Goal: Find specific page/section: Find specific page/section

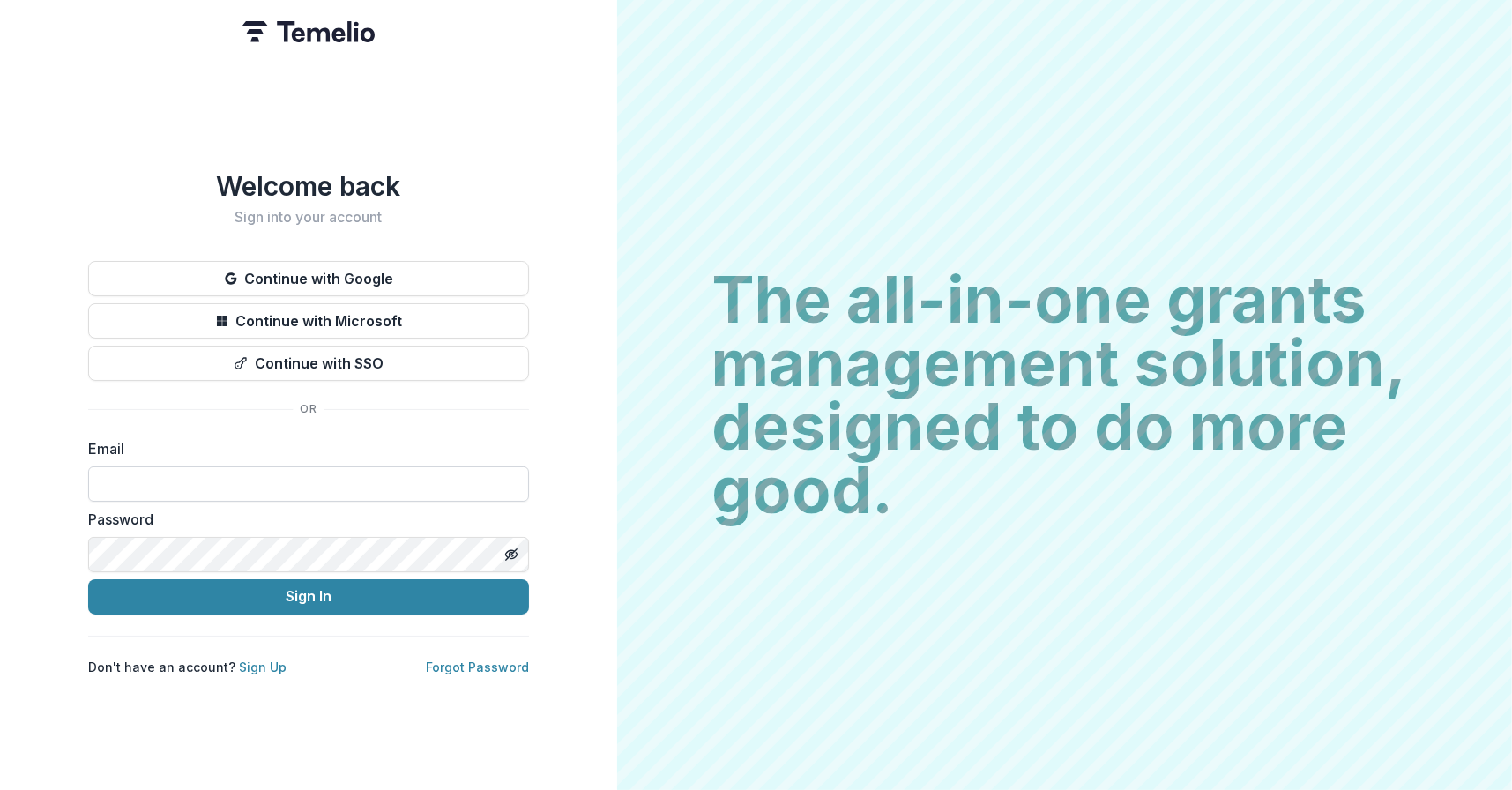
drag, startPoint x: 0, startPoint y: 0, endPoint x: 162, endPoint y: 475, distance: 501.9
click at [162, 475] on input at bounding box center [308, 483] width 441 height 35
type input "**********"
click at [88, 580] on button "Sign In" at bounding box center [308, 597] width 441 height 35
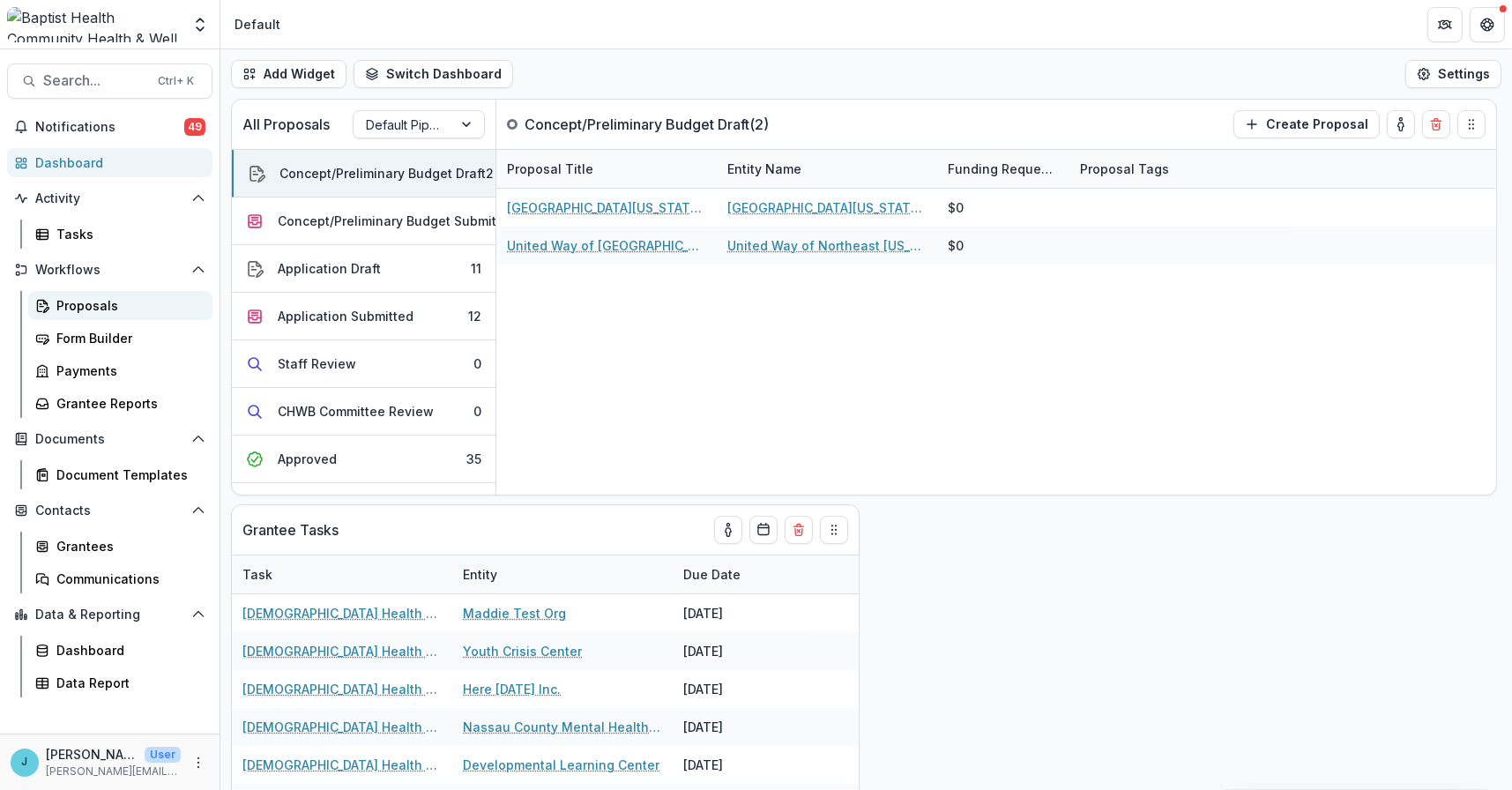
click at [94, 299] on div "Proposals" at bounding box center [127, 306] width 142 height 19
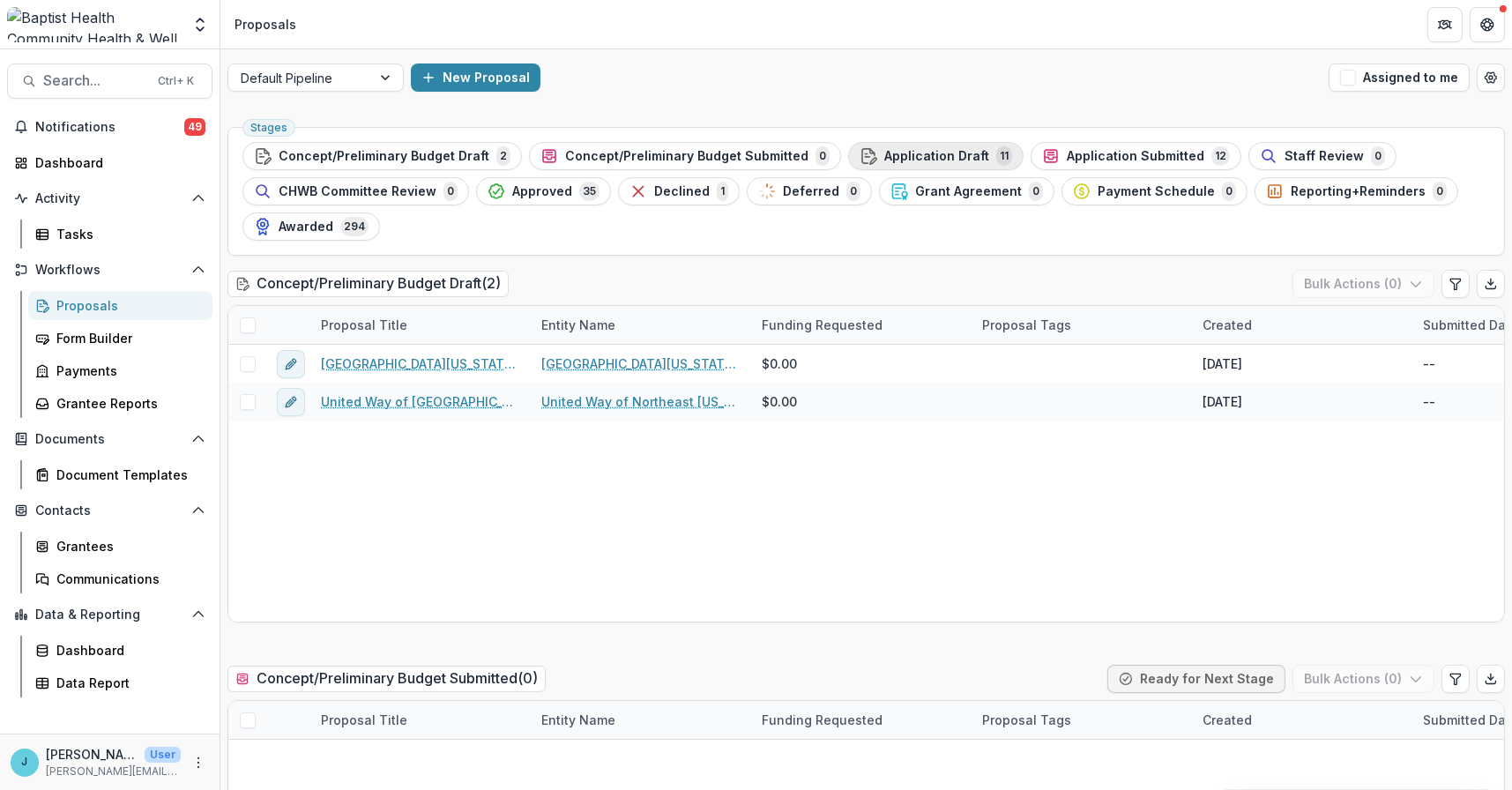
click at [958, 157] on span "Application Draft" at bounding box center [937, 156] width 105 height 15
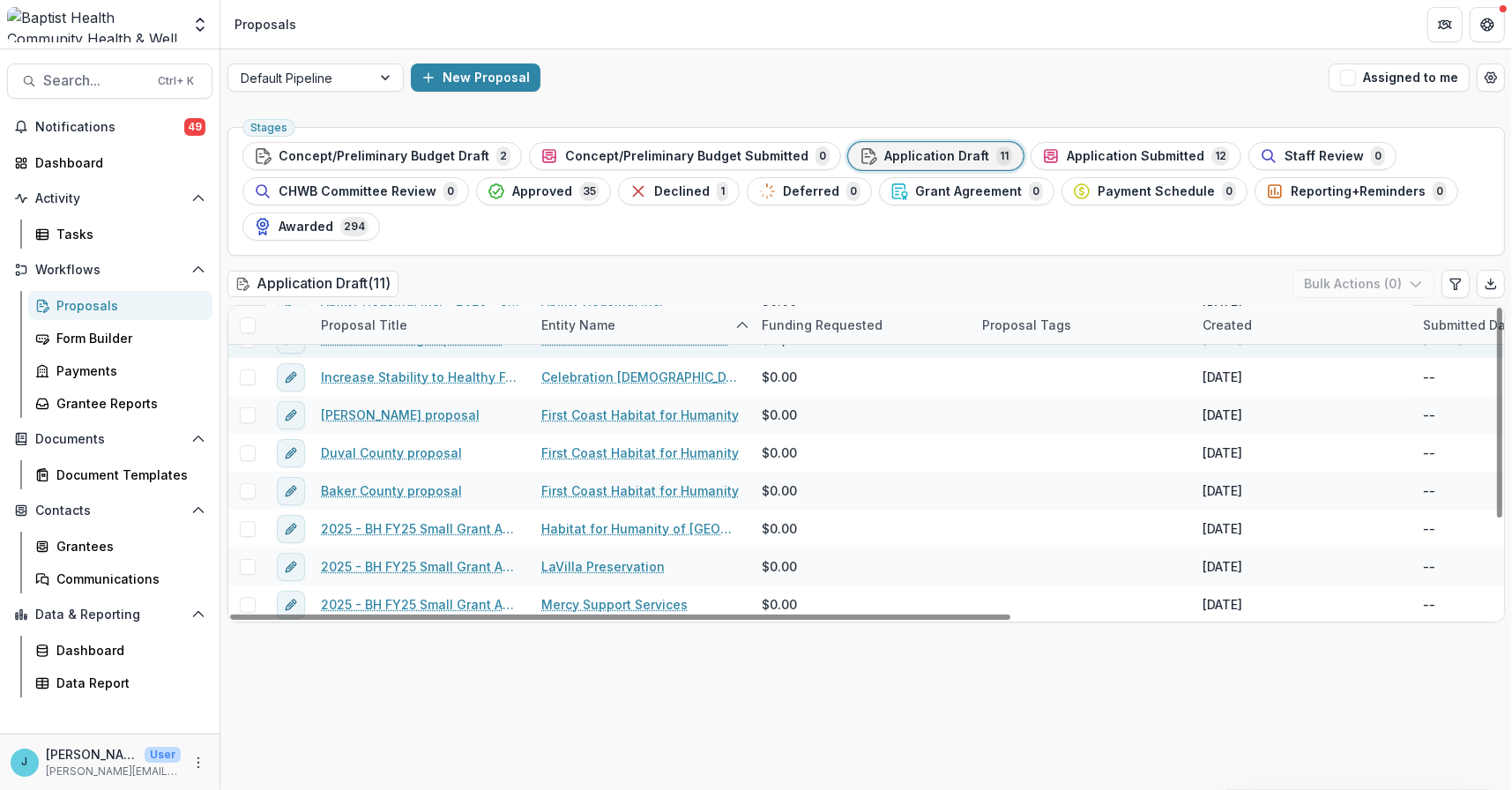
scroll to position [140, 0]
